Goal: Task Accomplishment & Management: Manage account settings

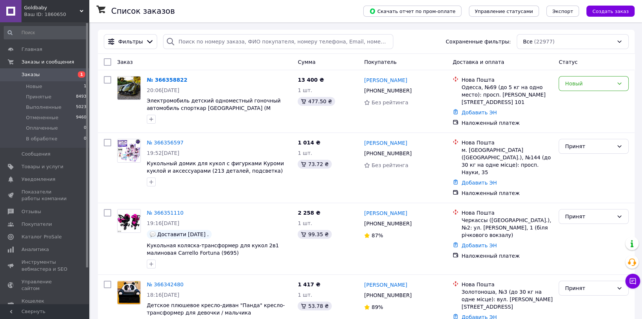
click at [81, 10] on icon at bounding box center [82, 11] width 4 height 4
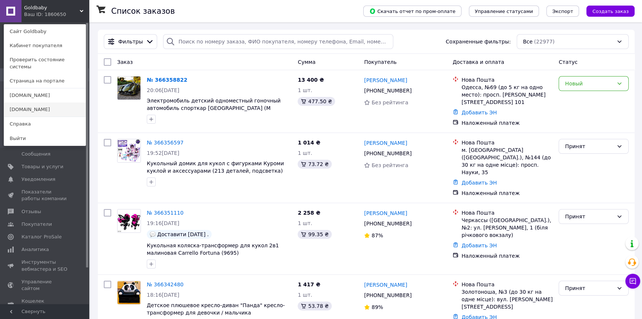
click at [33, 102] on link "[DOMAIN_NAME]" at bounding box center [45, 109] width 82 height 14
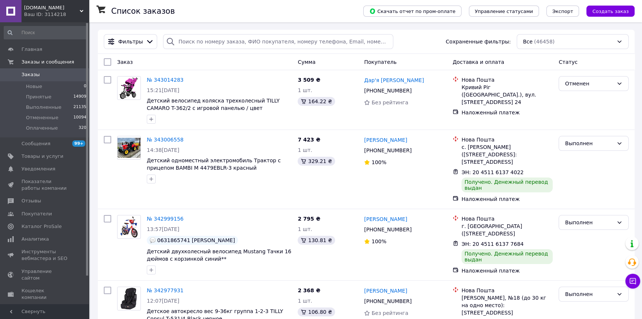
click at [83, 10] on use at bounding box center [82, 11] width 4 height 2
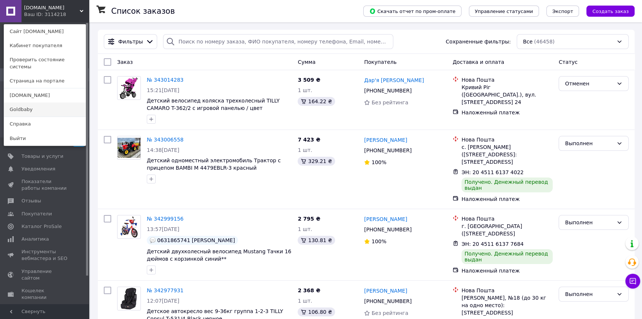
click at [41, 105] on link "Goldbaby" at bounding box center [45, 109] width 82 height 14
